Goal: Entertainment & Leisure: Browse casually

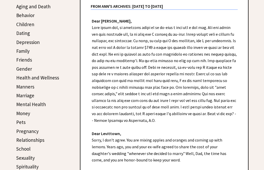
scroll to position [235, 0]
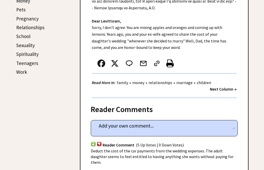
click at [228, 86] on strong "Next Column →" at bounding box center [223, 88] width 27 height 5
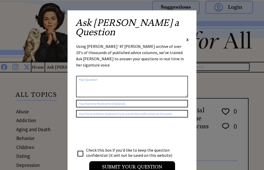
click at [189, 37] on span "X" at bounding box center [188, 39] width 2 height 5
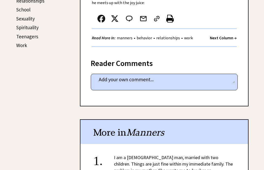
scroll to position [262, 0]
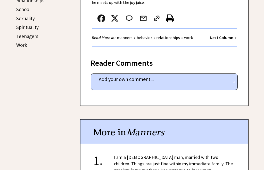
click at [221, 35] on strong "Next Column →" at bounding box center [223, 37] width 27 height 5
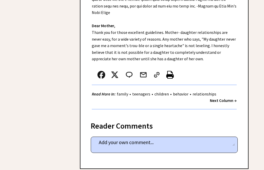
scroll to position [334, 0]
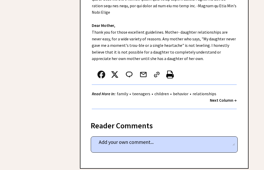
click at [227, 97] on strong "Next Column →" at bounding box center [223, 99] width 27 height 5
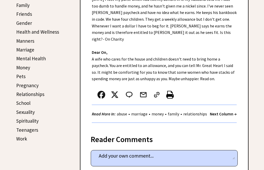
scroll to position [169, 0]
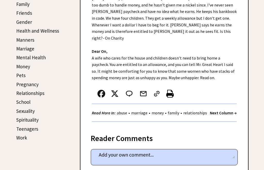
click at [222, 114] on strong "Next Column →" at bounding box center [223, 112] width 27 height 5
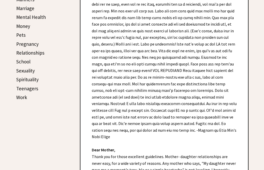
scroll to position [364, 0]
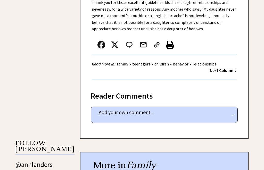
click at [225, 68] on strong "Next Column →" at bounding box center [223, 70] width 27 height 5
click at [230, 68] on strong "Next Column →" at bounding box center [223, 70] width 27 height 5
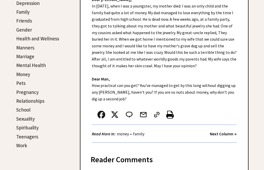
scroll to position [162, 0]
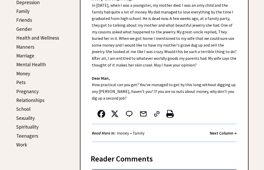
click at [223, 133] on strong "Next Column →" at bounding box center [223, 132] width 27 height 5
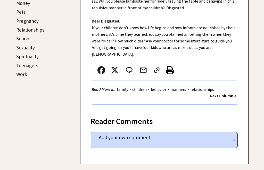
scroll to position [233, 0]
click at [225, 93] on strong "Next Column →" at bounding box center [223, 95] width 27 height 5
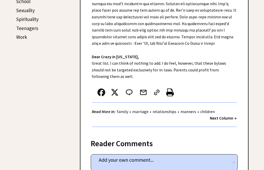
scroll to position [281, 0]
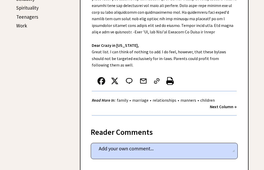
click at [224, 104] on strong "Next Column →" at bounding box center [223, 106] width 27 height 5
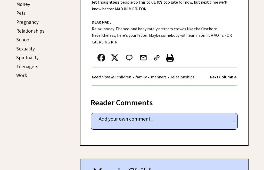
scroll to position [232, 0]
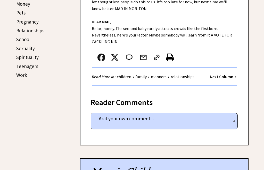
click at [227, 74] on strong "Next Column →" at bounding box center [223, 76] width 27 height 5
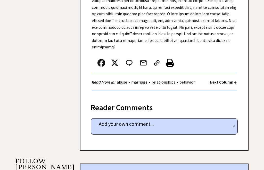
scroll to position [344, 0]
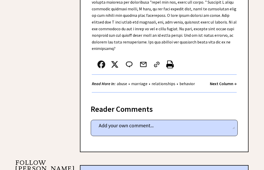
click at [224, 81] on strong "Next Column →" at bounding box center [223, 83] width 27 height 5
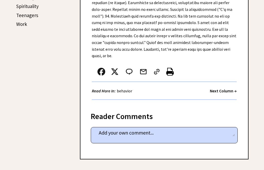
scroll to position [268, 0]
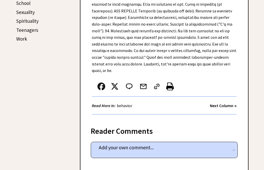
click at [228, 103] on strong "Next Column →" at bounding box center [223, 105] width 27 height 5
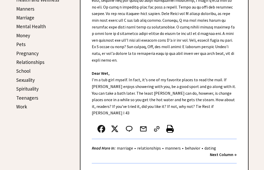
scroll to position [201, 0]
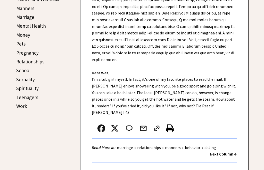
click at [227, 151] on strong "Next Column →" at bounding box center [223, 153] width 27 height 5
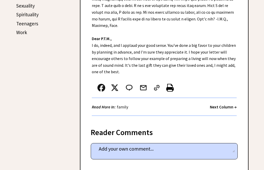
scroll to position [275, 0]
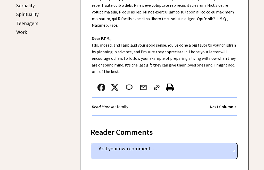
click at [225, 104] on strong "Next Column →" at bounding box center [223, 106] width 27 height 5
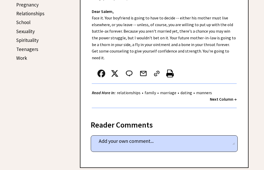
scroll to position [249, 0]
click at [228, 97] on strong "Next Column →" at bounding box center [223, 99] width 27 height 5
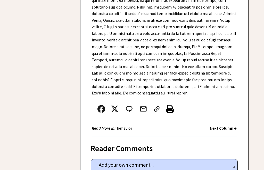
scroll to position [322, 0]
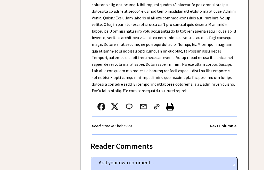
click at [226, 123] on strong "Next Column →" at bounding box center [223, 125] width 27 height 5
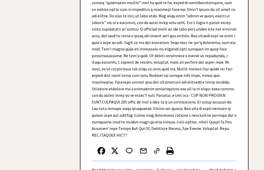
scroll to position [1342, 0]
click at [228, 167] on strong "Next Column →" at bounding box center [223, 169] width 27 height 5
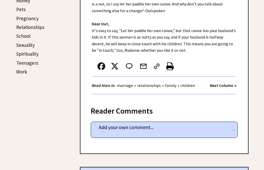
scroll to position [236, 0]
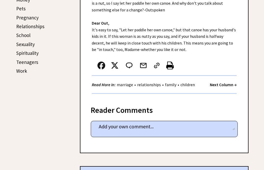
click at [221, 82] on strong "Next Column →" at bounding box center [223, 84] width 27 height 5
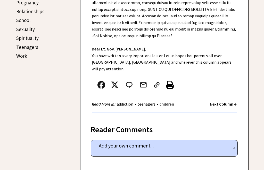
scroll to position [251, 0]
click at [225, 101] on strong "Next Column →" at bounding box center [223, 103] width 27 height 5
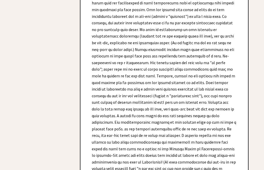
scroll to position [3531, 0]
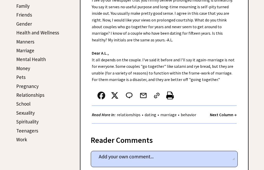
scroll to position [168, 0]
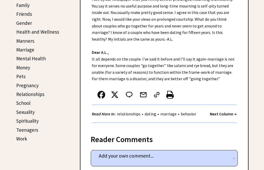
click at [224, 116] on strong "Next Column →" at bounding box center [223, 113] width 27 height 5
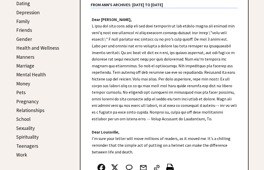
scroll to position [142, 0]
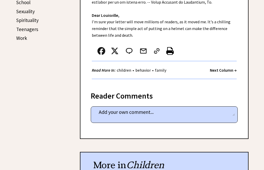
click at [227, 69] on strong "Next Column →" at bounding box center [223, 69] width 27 height 5
